Goal: Navigation & Orientation: Go to known website

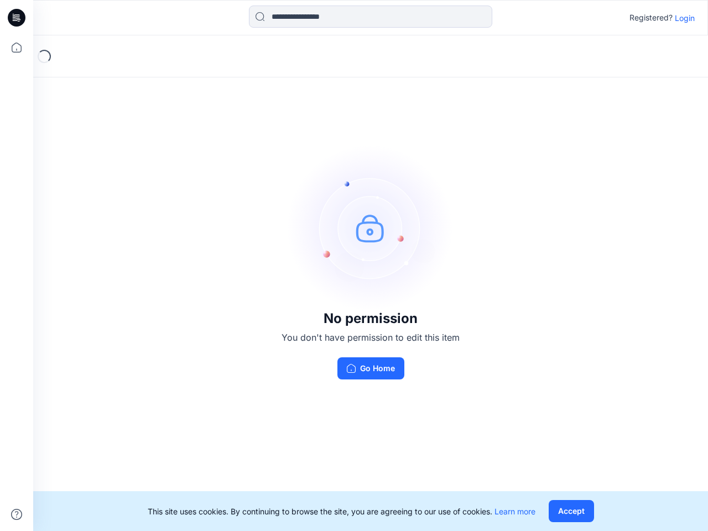
click at [354, 266] on img at bounding box center [371, 228] width 166 height 166
click at [17, 18] on icon at bounding box center [18, 18] width 4 height 1
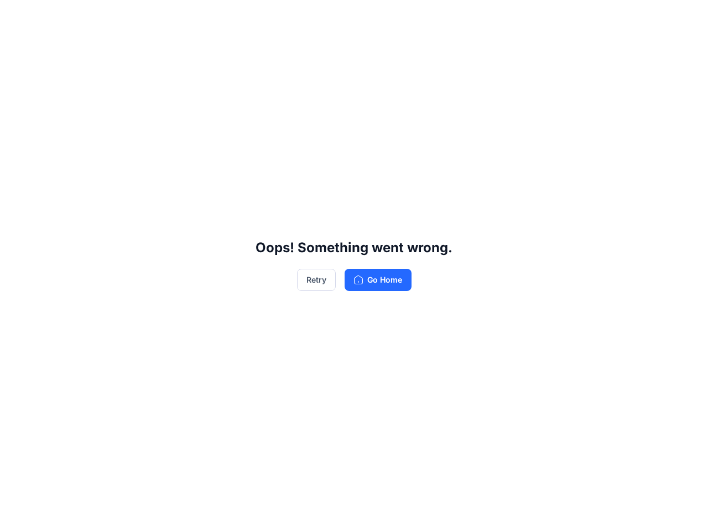
click at [17, 48] on div "Oops! Something went wrong. Retry Go Home" at bounding box center [354, 265] width 708 height 531
click at [17, 515] on div "Oops! Something went wrong. Retry Go Home" at bounding box center [354, 265] width 708 height 531
click at [371, 17] on div "Oops! Something went wrong. Retry Go Home" at bounding box center [354, 265] width 708 height 531
click at [685, 18] on div "Oops! Something went wrong. Retry Go Home" at bounding box center [354, 265] width 708 height 531
click at [571, 511] on div "Oops! Something went wrong. Retry Go Home" at bounding box center [354, 265] width 708 height 531
